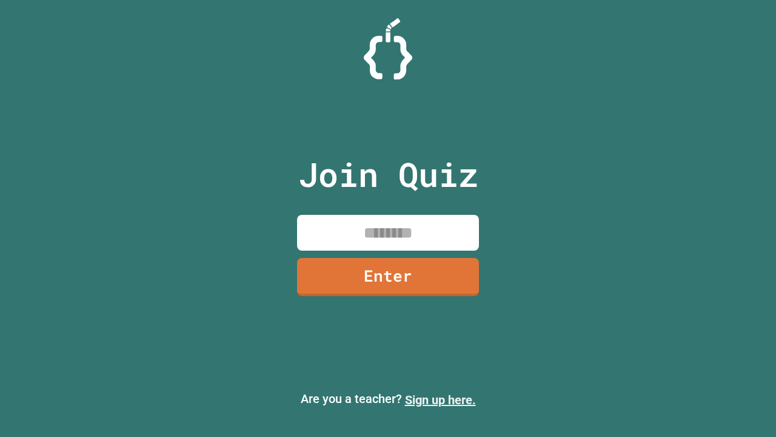
click at [440, 400] on link "Sign up here." at bounding box center [440, 399] width 71 height 15
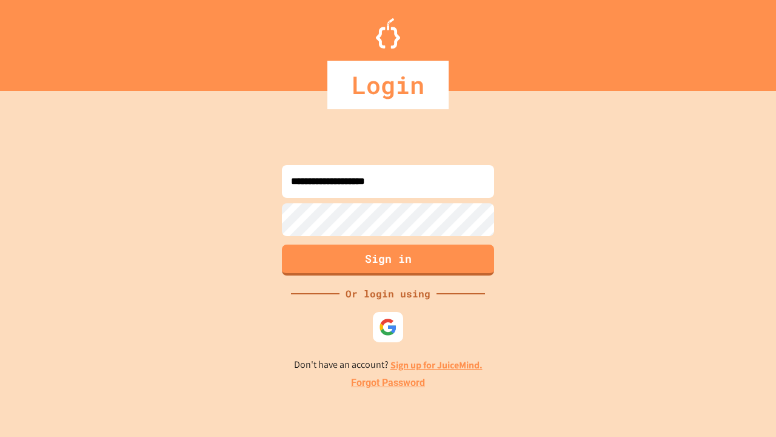
type input "**********"
